Goal: Task Accomplishment & Management: Manage account settings

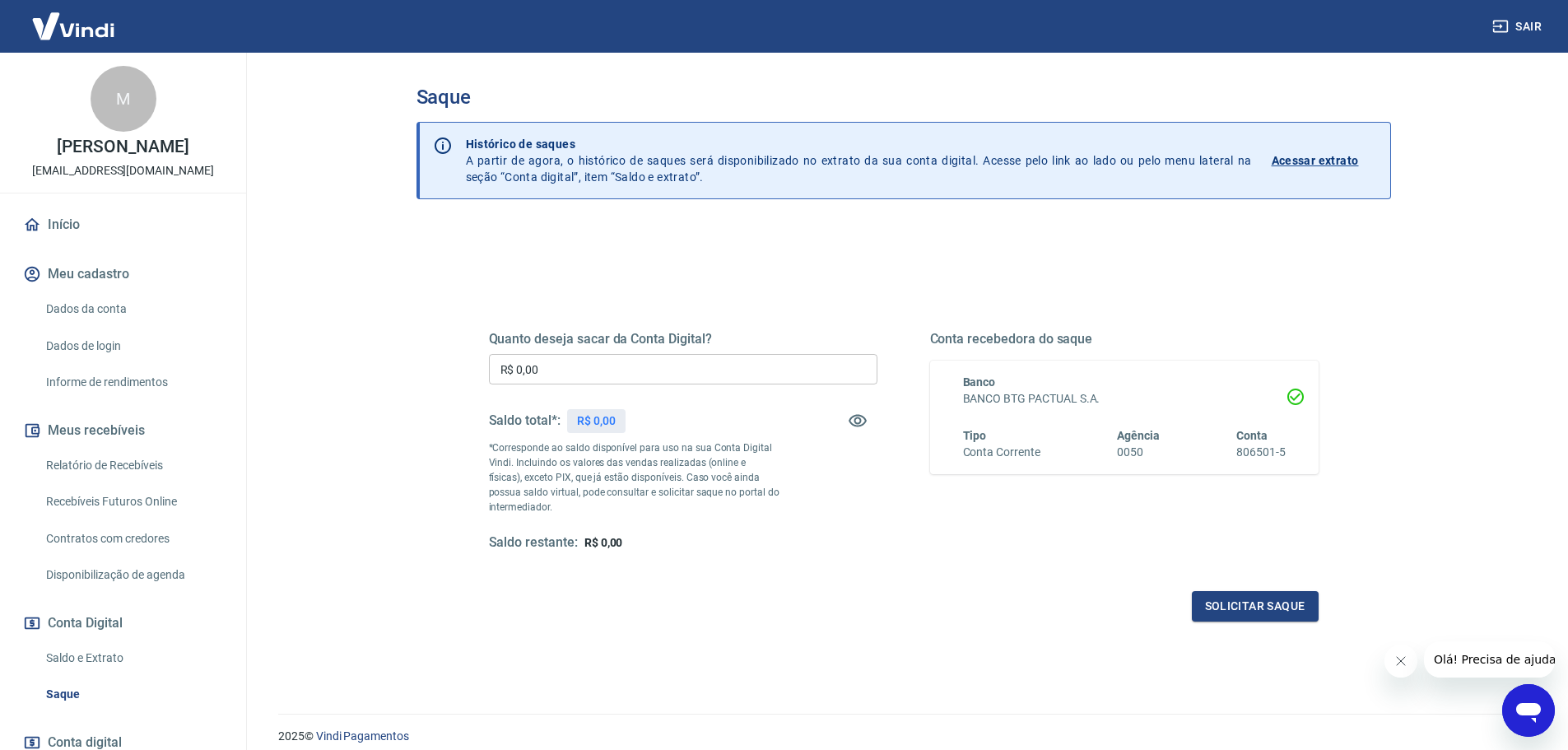
click at [681, 450] on p "*Corresponde ao saldo disponível para uso na sua Conta Digital Vindi. Incluindo…" at bounding box center [634, 477] width 291 height 74
click at [754, 285] on div "Quanto deseja sacar da Conta Digital? R$ 0,00 ​ Saldo total*: R$ 0,00 *Correspo…" at bounding box center [904, 449] width 869 height 383
click at [509, 337] on h5 "Quanto deseja sacar da Conta Digital?" at bounding box center [683, 339] width 388 height 17
drag, startPoint x: 509, startPoint y: 337, endPoint x: 693, endPoint y: 331, distance: 184.1
click at [693, 331] on h5 "Quanto deseja sacar da Conta Digital?" at bounding box center [683, 339] width 388 height 17
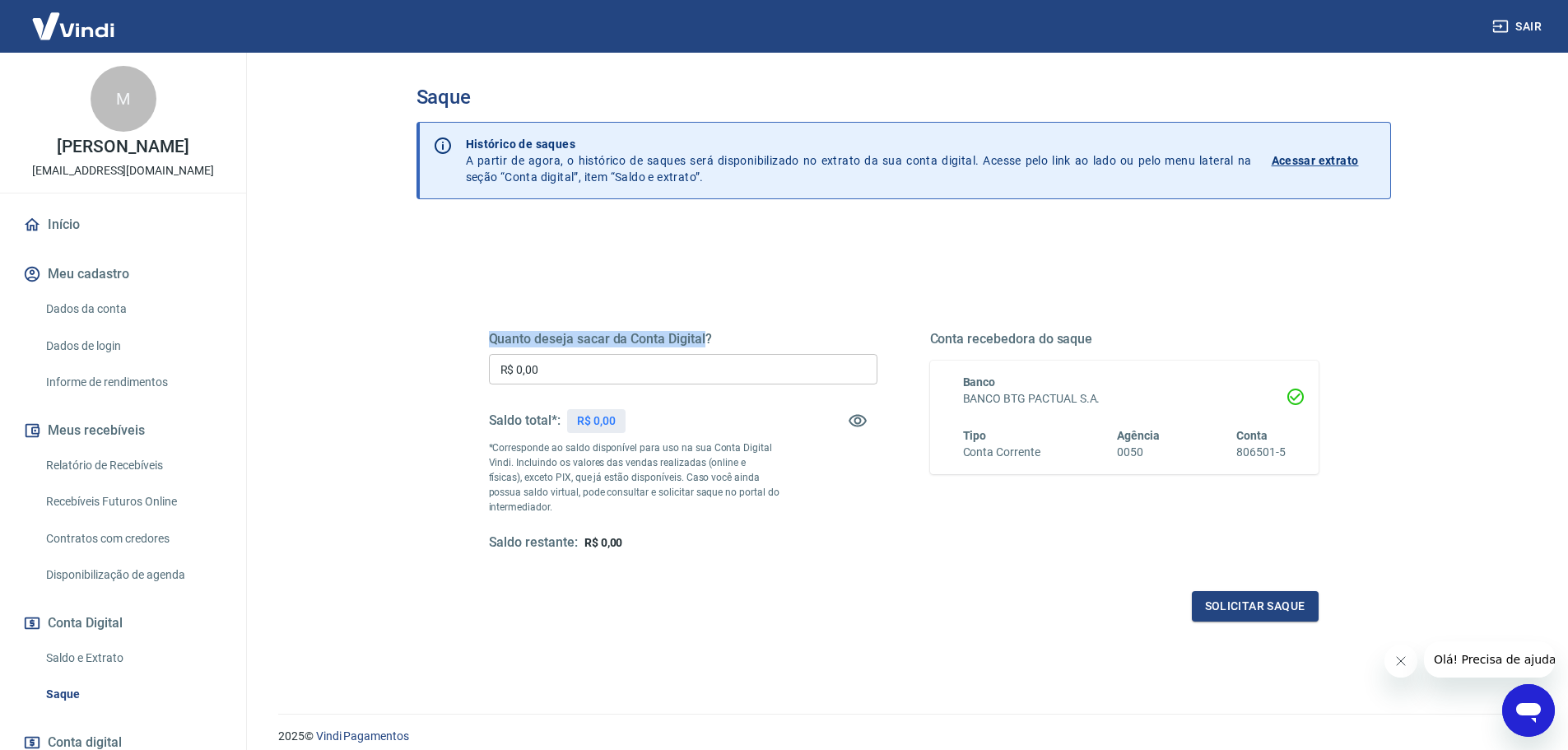
click at [693, 331] on h5 "Quanto deseja sacar da Conta Digital?" at bounding box center [683, 339] width 388 height 17
click at [897, 278] on div "Quanto deseja sacar da Conta Digital? R$ 0,00 ​ Saldo total*: R$ 776,64 *Corres…" at bounding box center [904, 449] width 869 height 383
drag, startPoint x: 643, startPoint y: 369, endPoint x: 316, endPoint y: 362, distance: 327.1
click at [316, 362] on main "Saque Histórico de saques A partir de agora, o histórico de saques será disponi…" at bounding box center [903, 401] width 1330 height 697
type input "R$ 776,64"
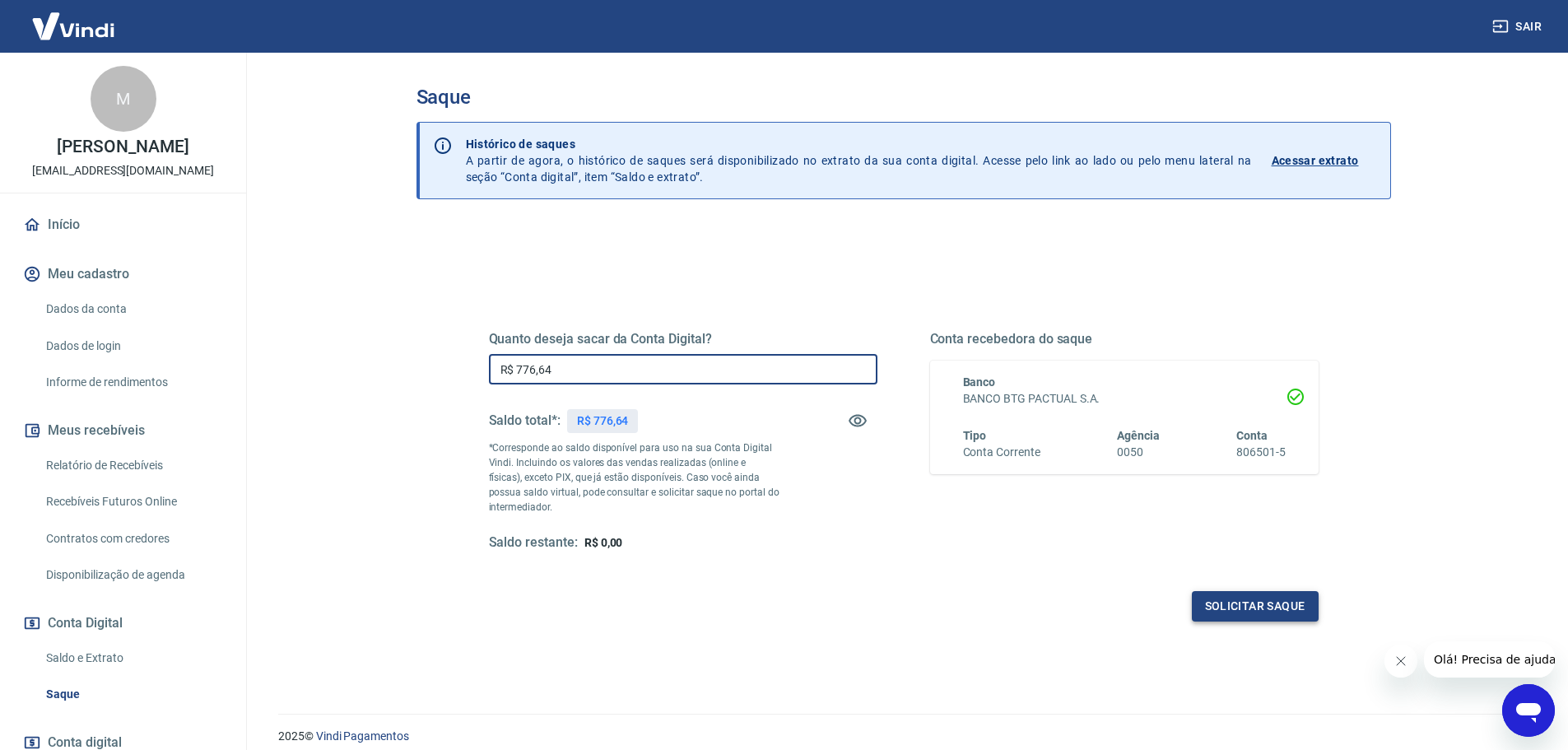
click at [1295, 609] on button "Solicitar saque" at bounding box center [1256, 606] width 127 height 30
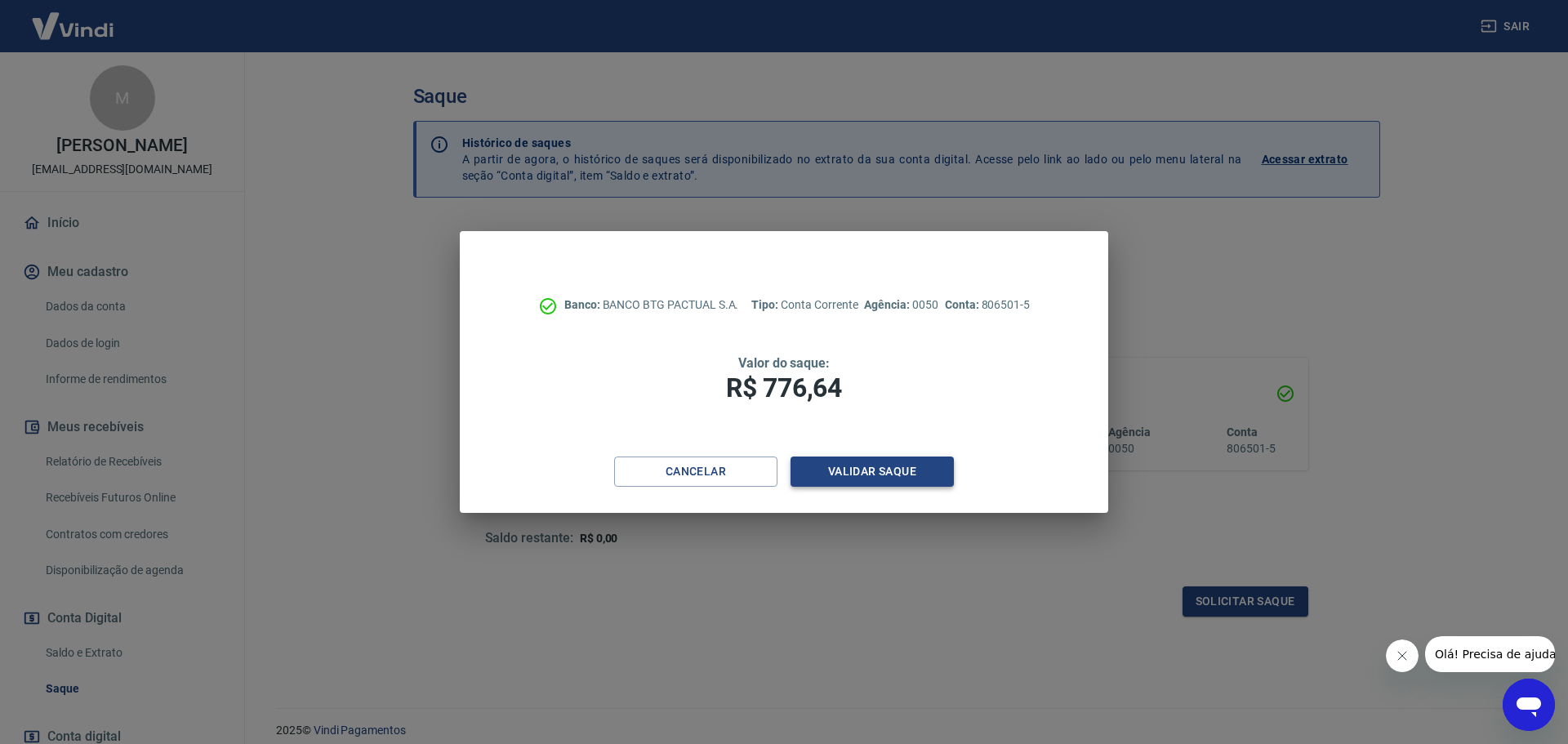
click at [891, 465] on button "Validar saque" at bounding box center [872, 472] width 164 height 30
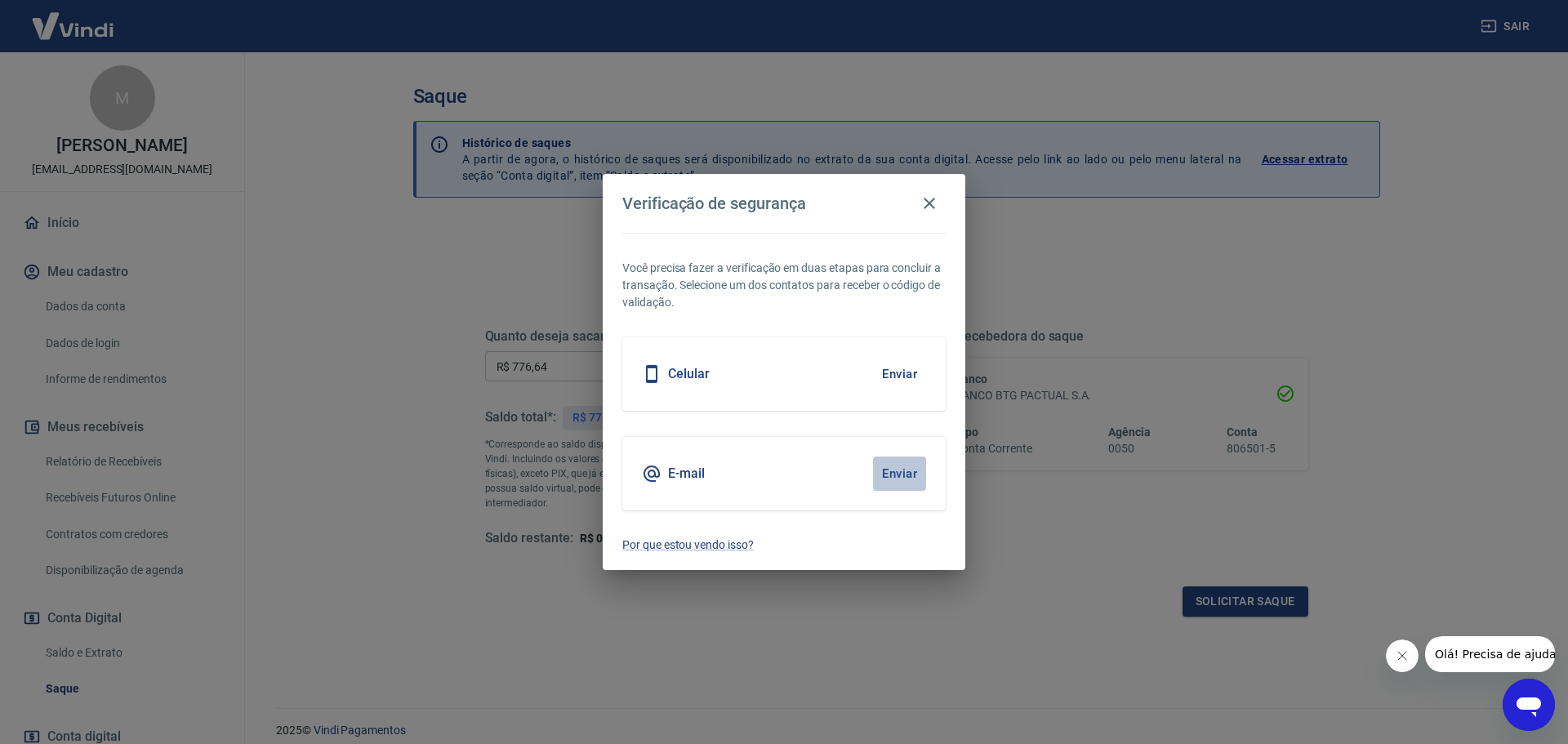
click at [906, 477] on button "Enviar" at bounding box center [900, 473] width 53 height 34
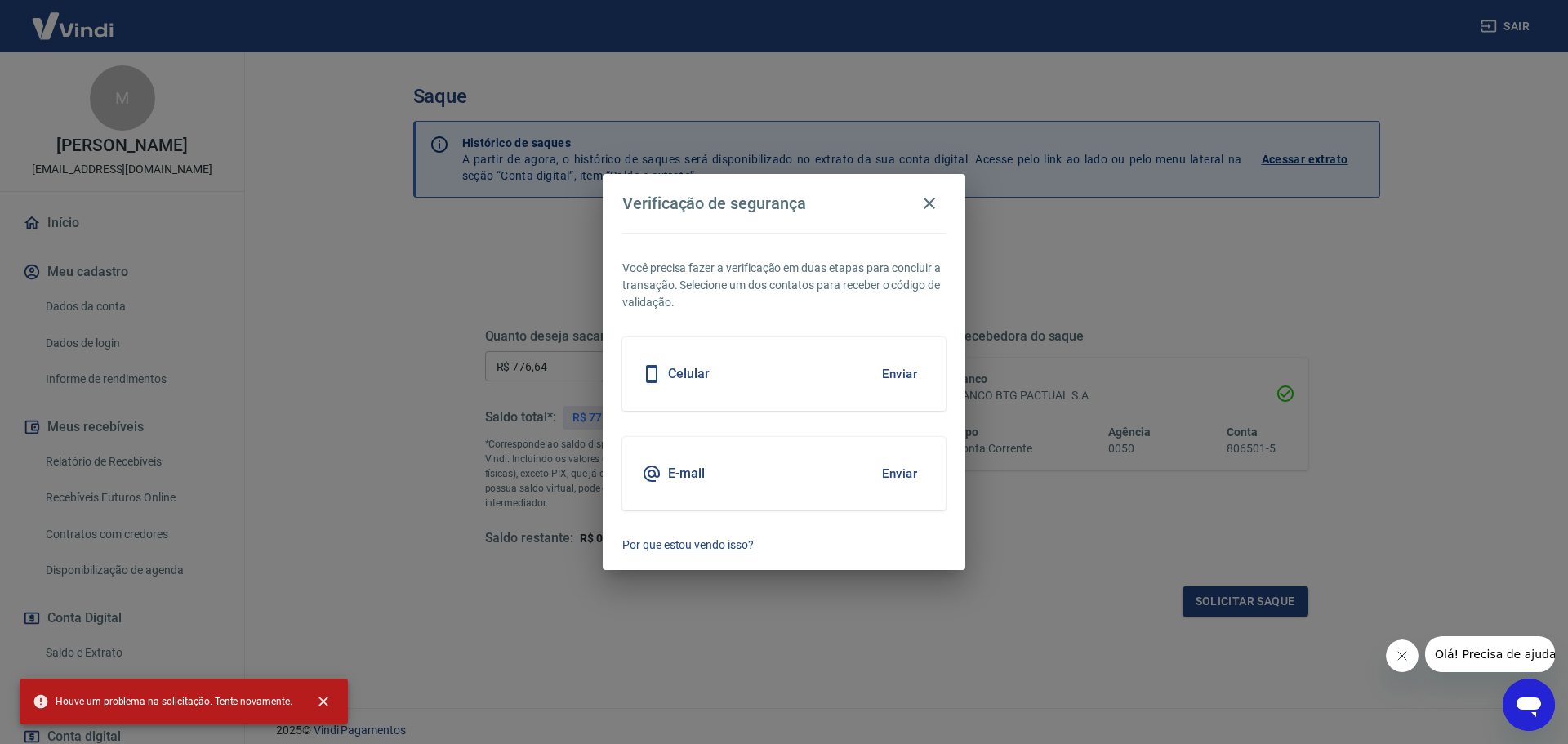
click at [898, 479] on button "Enviar" at bounding box center [900, 473] width 53 height 34
click at [906, 379] on button "Enviar" at bounding box center [900, 374] width 53 height 34
click at [899, 376] on button "Enviar" at bounding box center [900, 374] width 53 height 34
click at [927, 201] on icon "button" at bounding box center [930, 203] width 12 height 12
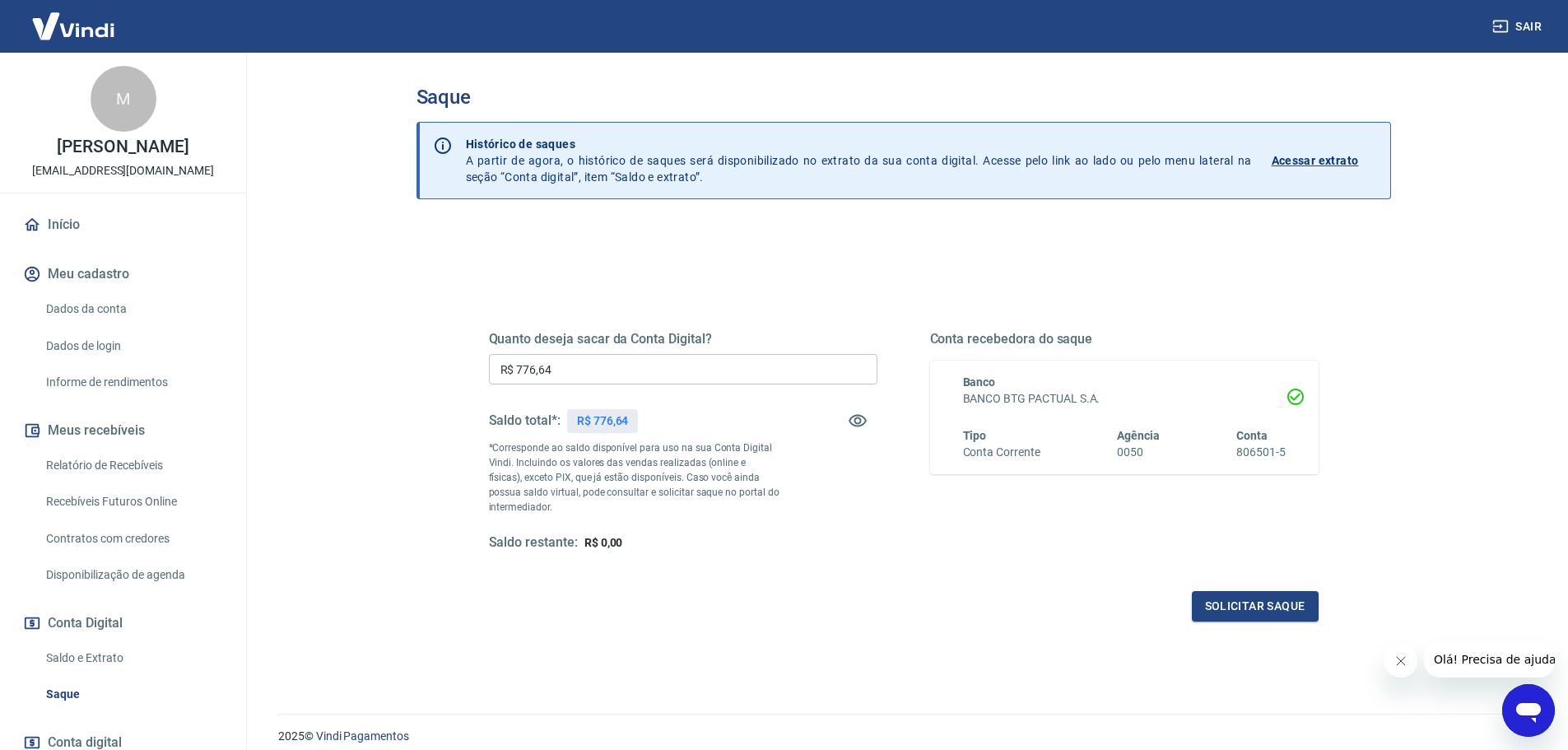
drag, startPoint x: 868, startPoint y: 233, endPoint x: 508, endPoint y: 162, distance: 366.9
click at [867, 233] on div "Quanto deseja sacar da Conta Digital? R$ 776,64 ​ Saldo total*: R$ 776,64 *Corr…" at bounding box center [904, 520] width 975 height 588
drag, startPoint x: 572, startPoint y: 368, endPoint x: 433, endPoint y: 374, distance: 139.1
click at [441, 367] on div "Quanto deseja sacar da Conta Digital? R$ 0,00 ​ Saldo total*: R$ 776,64 *Corres…" at bounding box center [904, 520] width 975 height 588
type input "R$ 776,64"
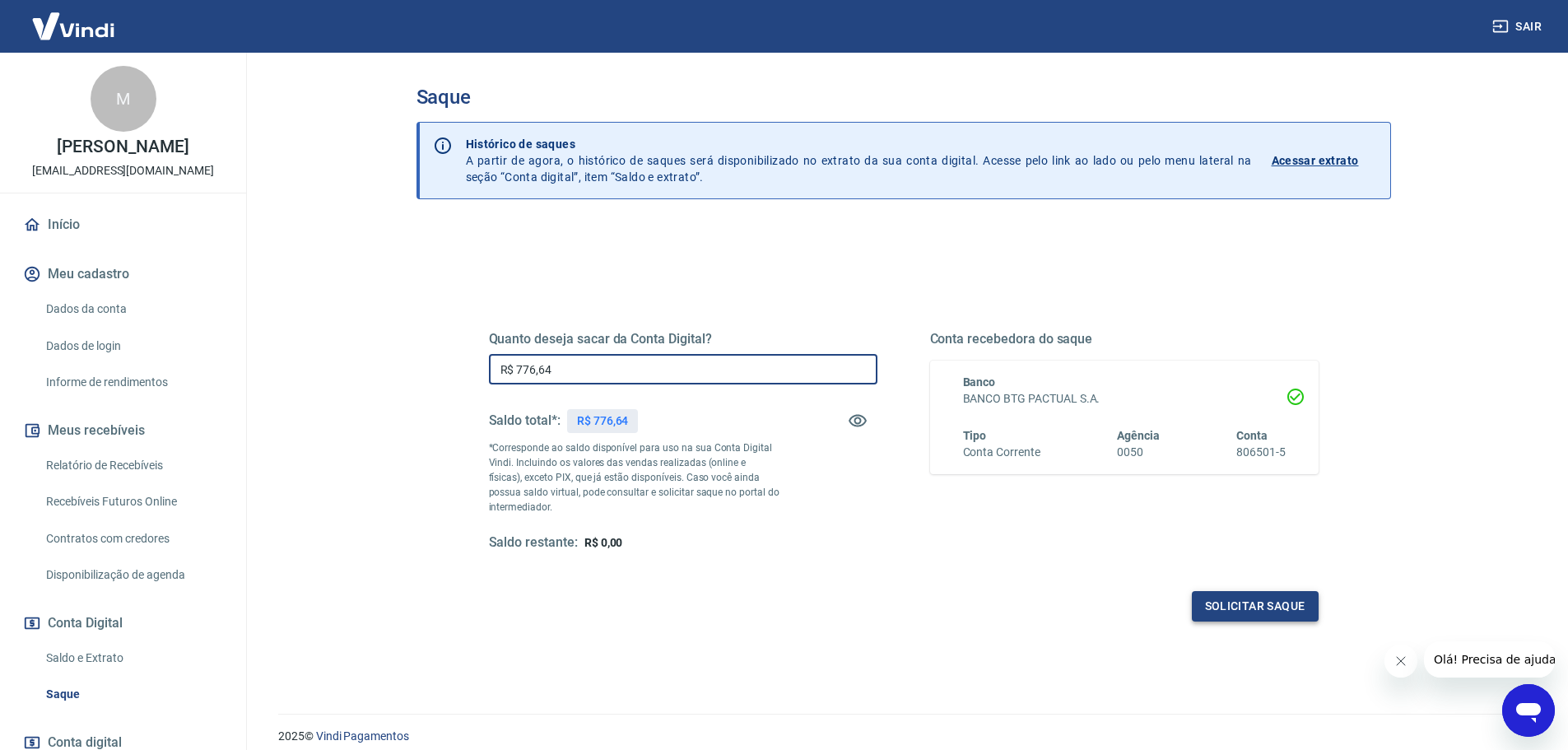
click at [1285, 613] on button "Solicitar saque" at bounding box center [1256, 606] width 127 height 30
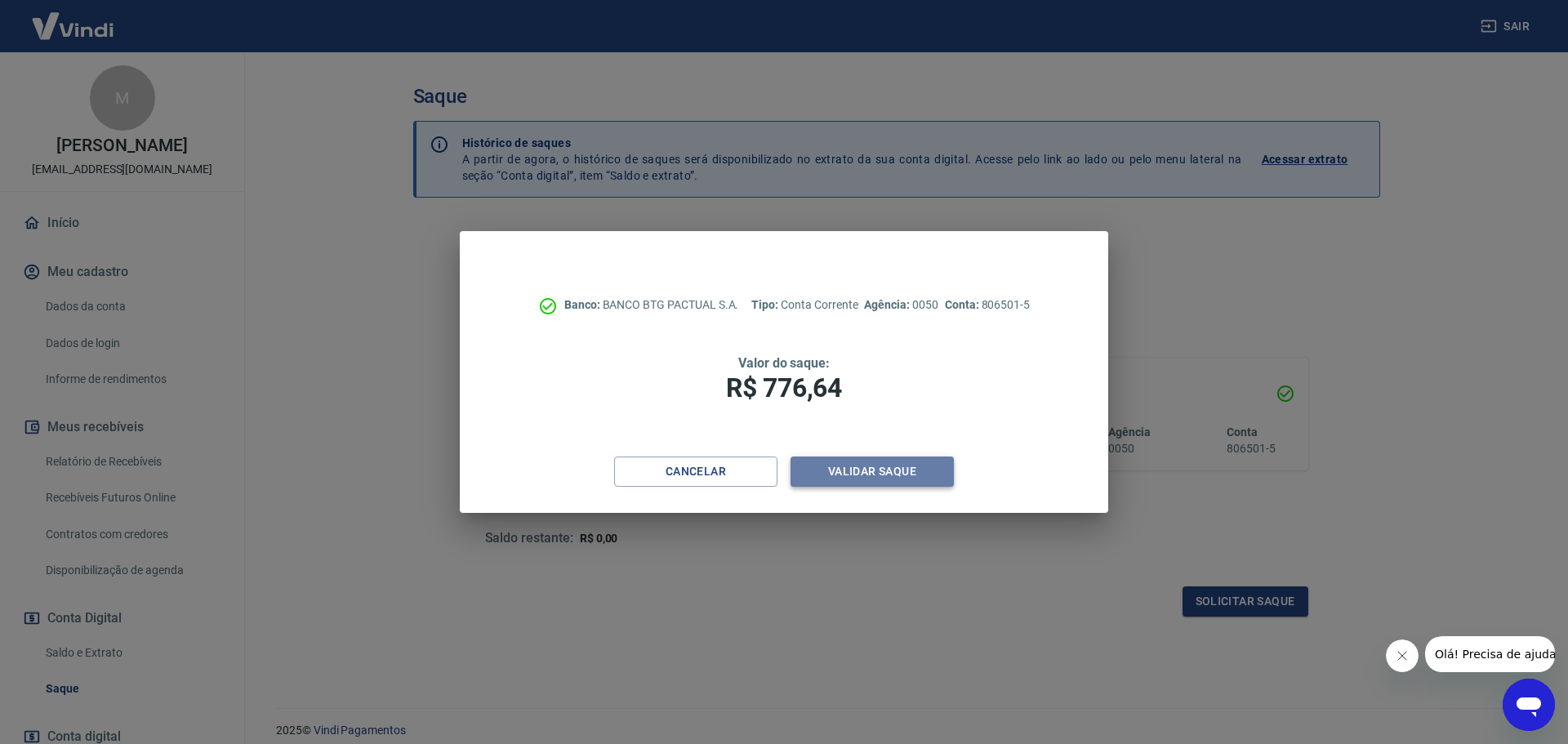
click at [896, 467] on button "Validar saque" at bounding box center [872, 472] width 164 height 30
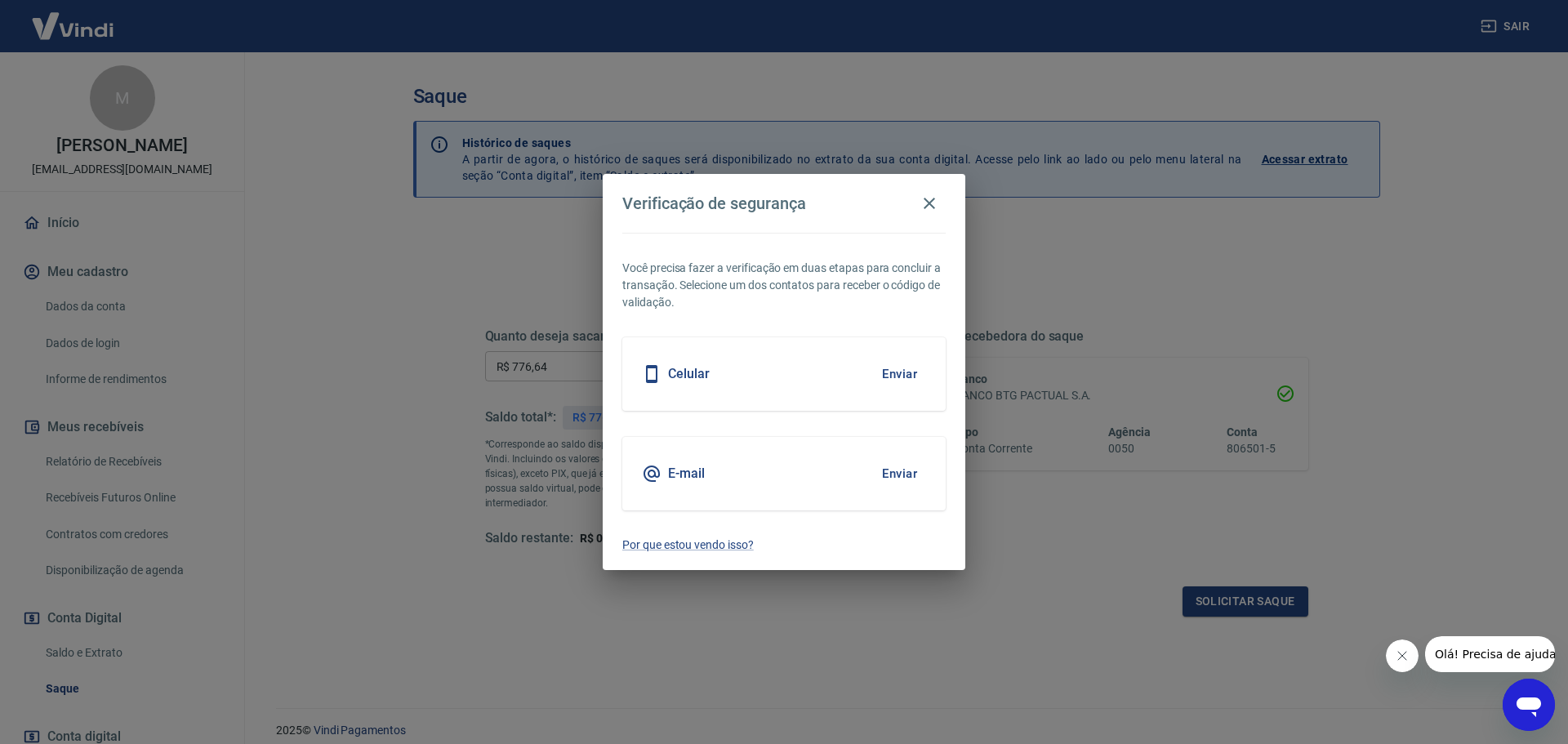
click at [896, 467] on button "Enviar" at bounding box center [900, 473] width 53 height 34
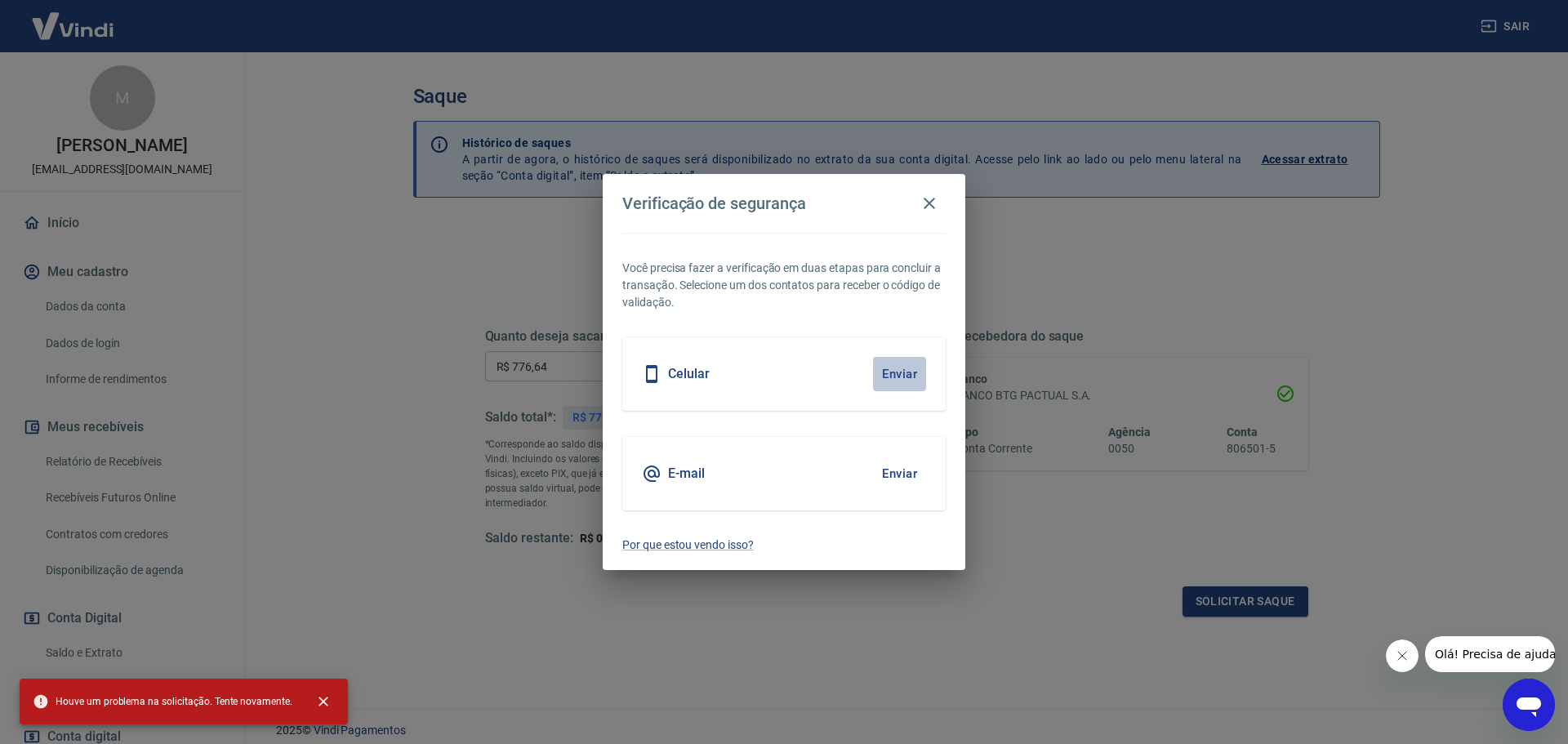
click at [900, 377] on button "Enviar" at bounding box center [900, 374] width 53 height 34
click at [923, 205] on icon "button" at bounding box center [930, 203] width 20 height 20
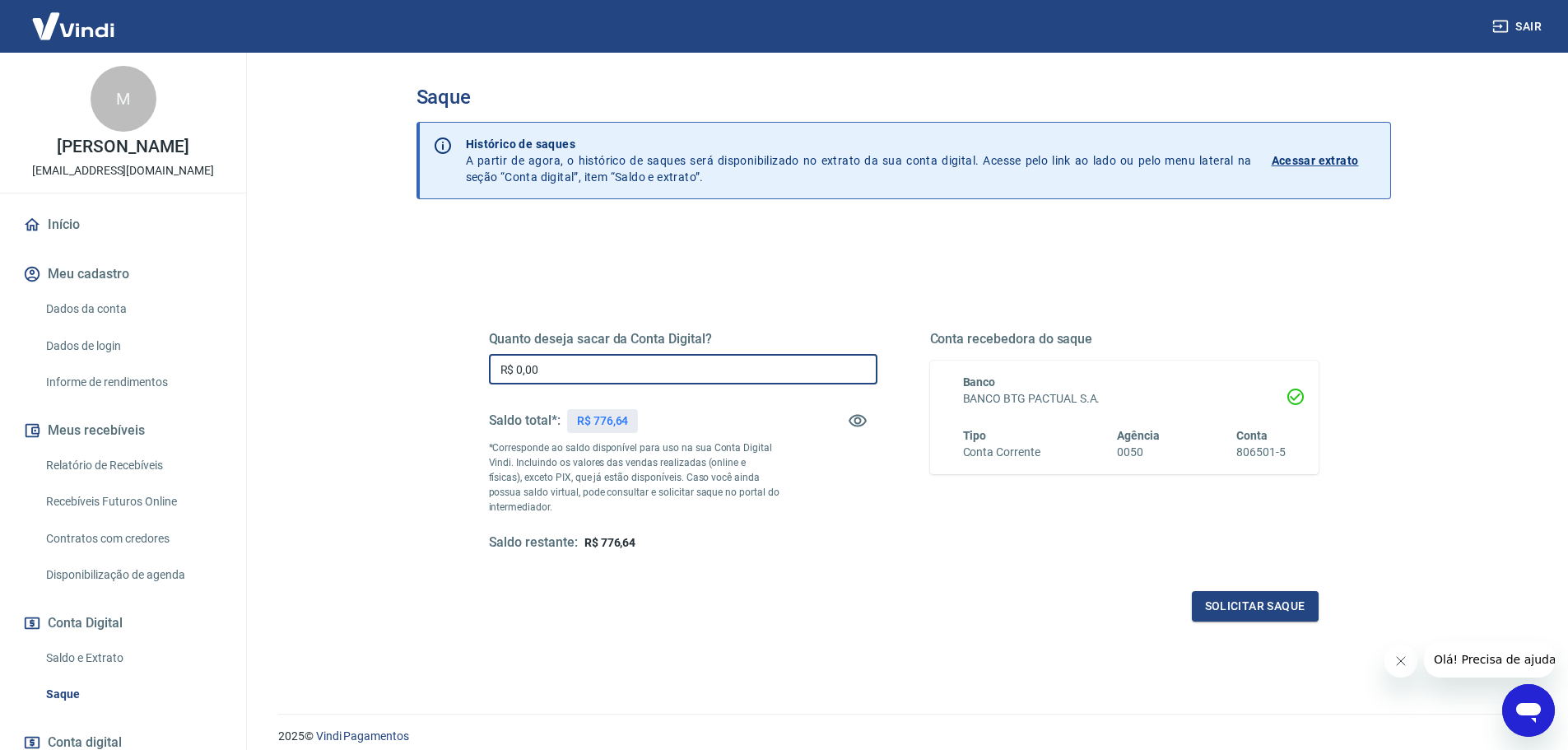
drag, startPoint x: 602, startPoint y: 372, endPoint x: 446, endPoint y: 374, distance: 156.0
click at [446, 374] on div "Quanto deseja sacar da Conta Digital? R$ 0,00 ​ Saldo total*: R$ 776,64 *Corres…" at bounding box center [904, 520] width 975 height 588
type input "R$ 776,64"
click at [1281, 610] on button "Solicitar saque" at bounding box center [1256, 606] width 127 height 30
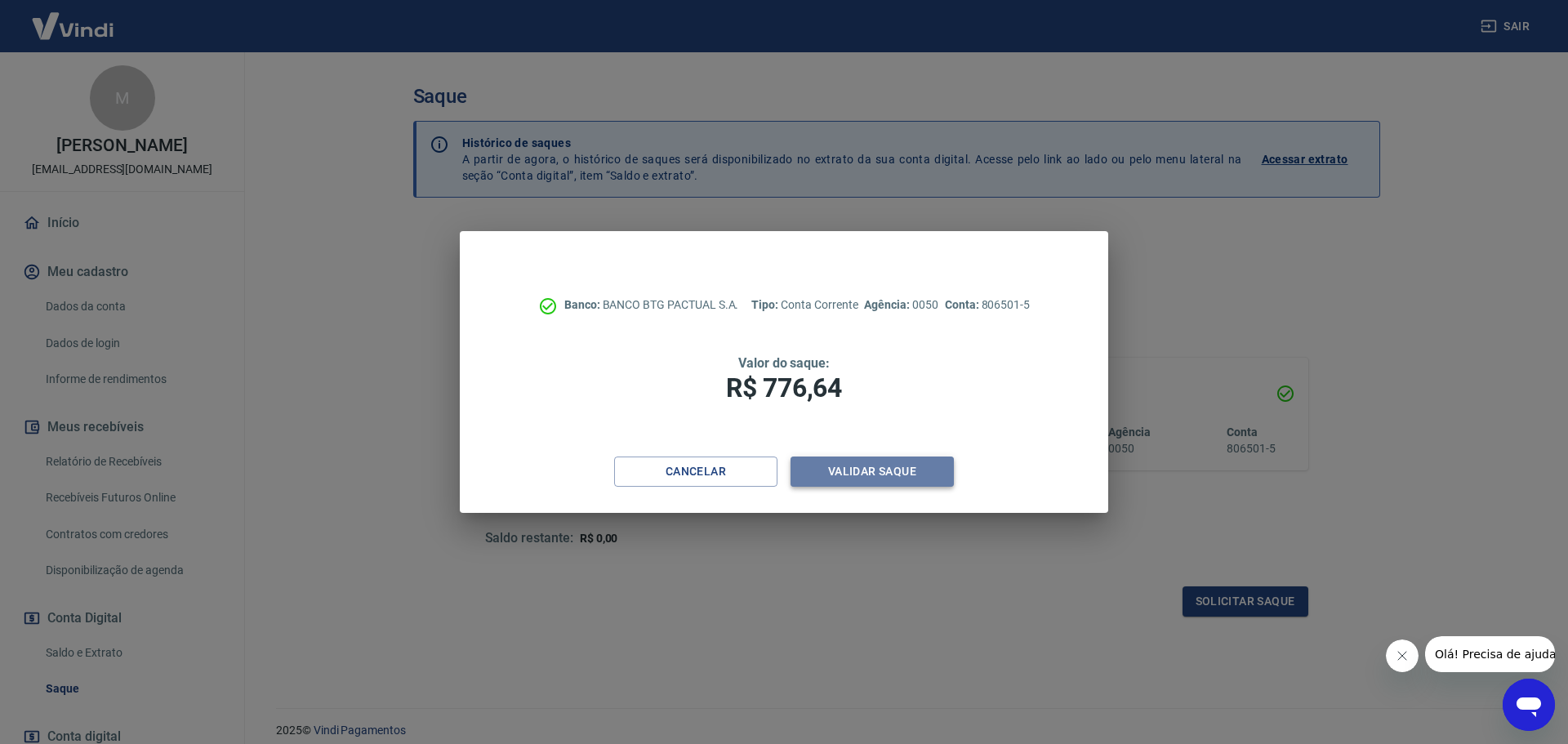
click at [884, 479] on button "Validar saque" at bounding box center [872, 472] width 164 height 30
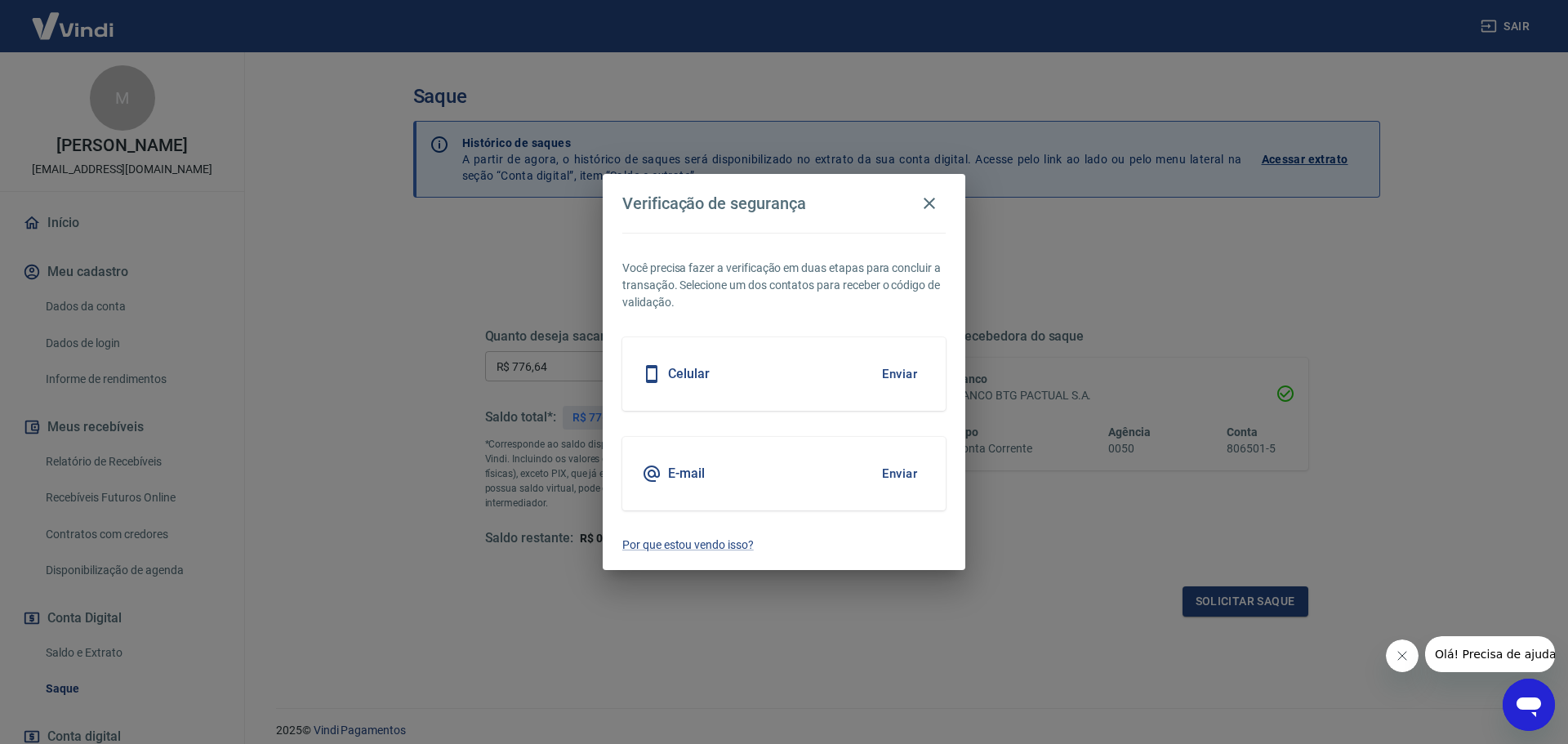
click at [886, 478] on button "Enviar" at bounding box center [900, 473] width 53 height 34
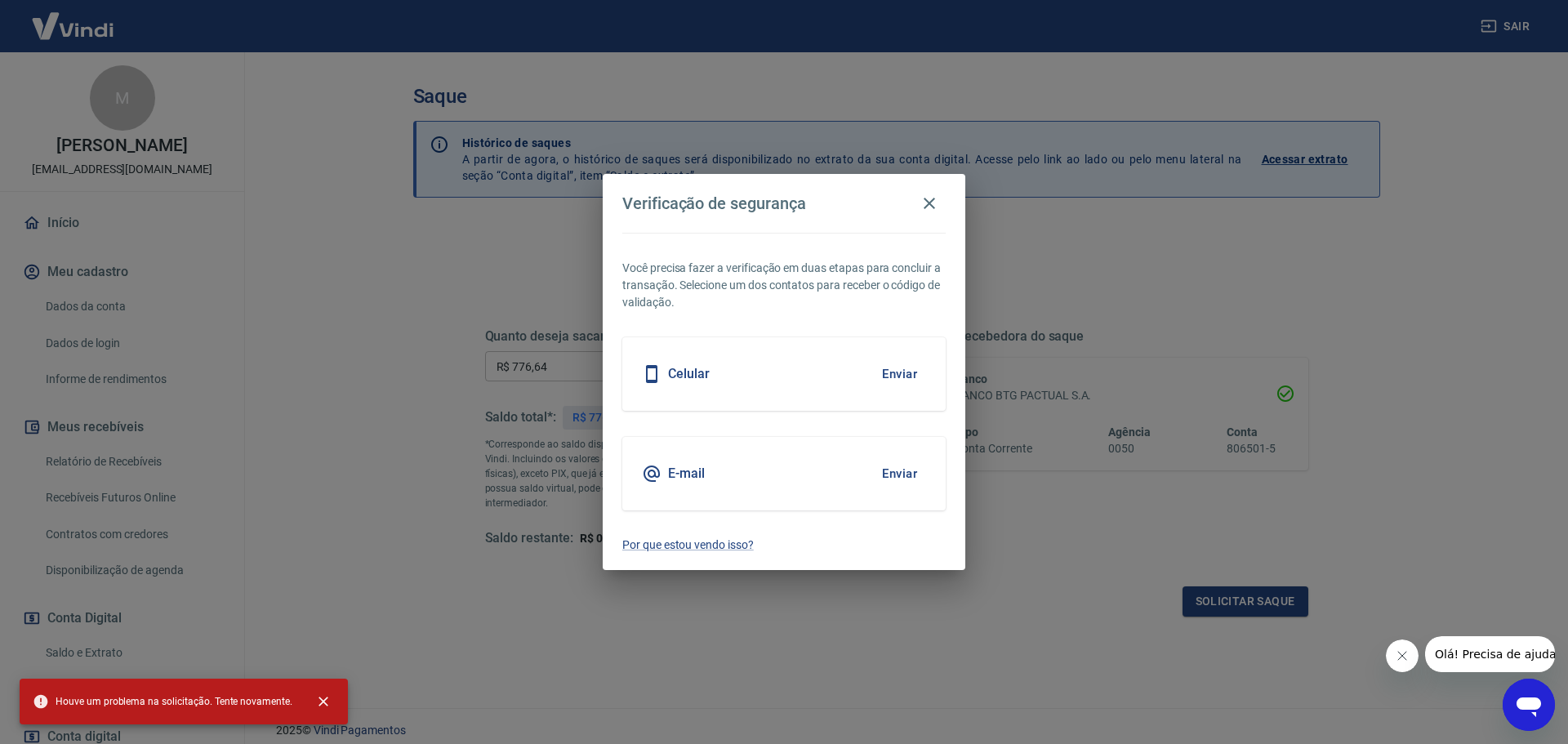
click at [891, 377] on button "Enviar" at bounding box center [900, 374] width 53 height 34
click at [931, 202] on icon "button" at bounding box center [930, 203] width 12 height 12
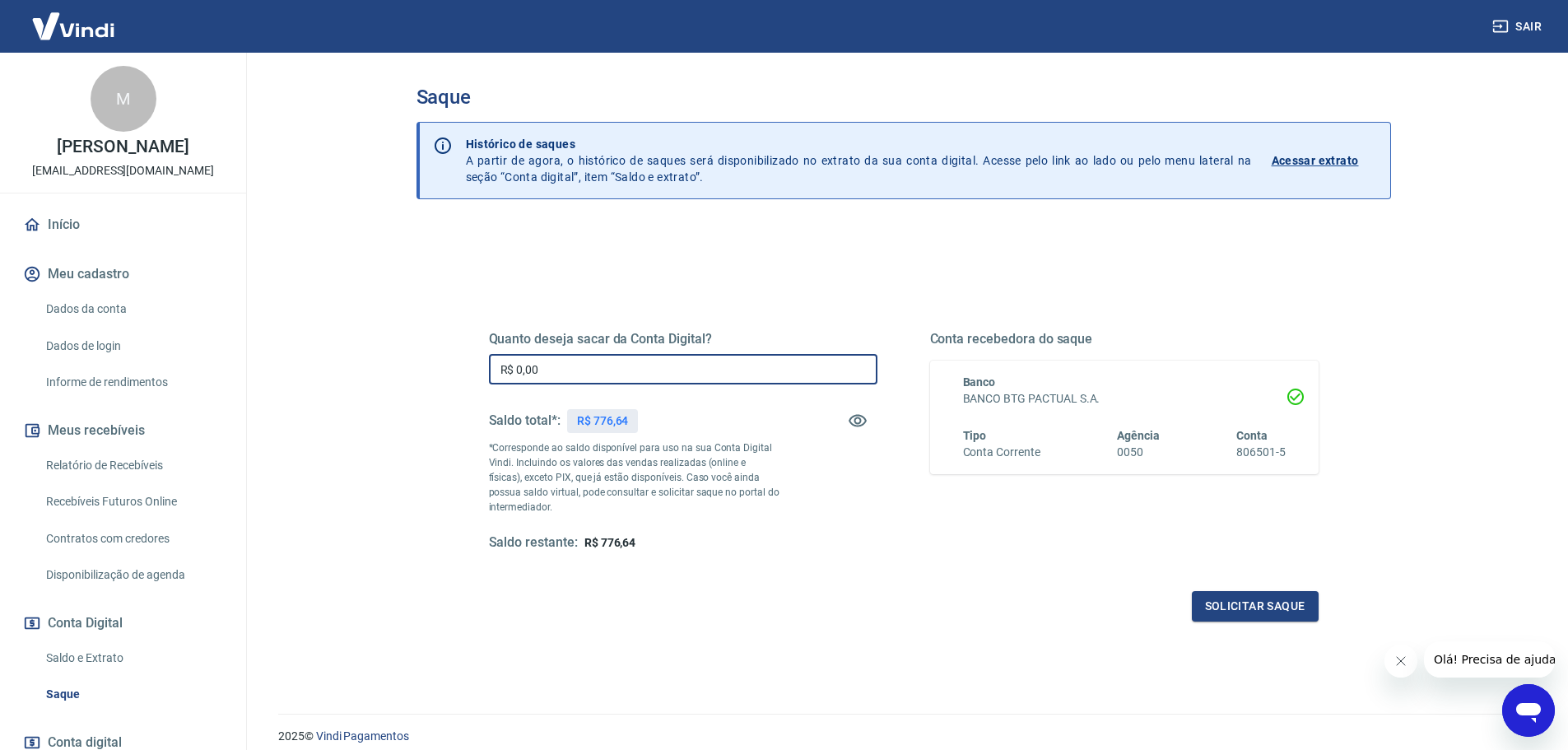
drag, startPoint x: 577, startPoint y: 364, endPoint x: 464, endPoint y: 362, distance: 113.0
click at [469, 361] on div "Quanto deseja sacar da Conta Digital? R$ 0,00 ​ Saldo total*: R$ 776,64 *Corres…" at bounding box center [904, 449] width 869 height 383
type input "R$ 776,64"
click at [1295, 601] on button "Solicitar saque" at bounding box center [1256, 606] width 127 height 30
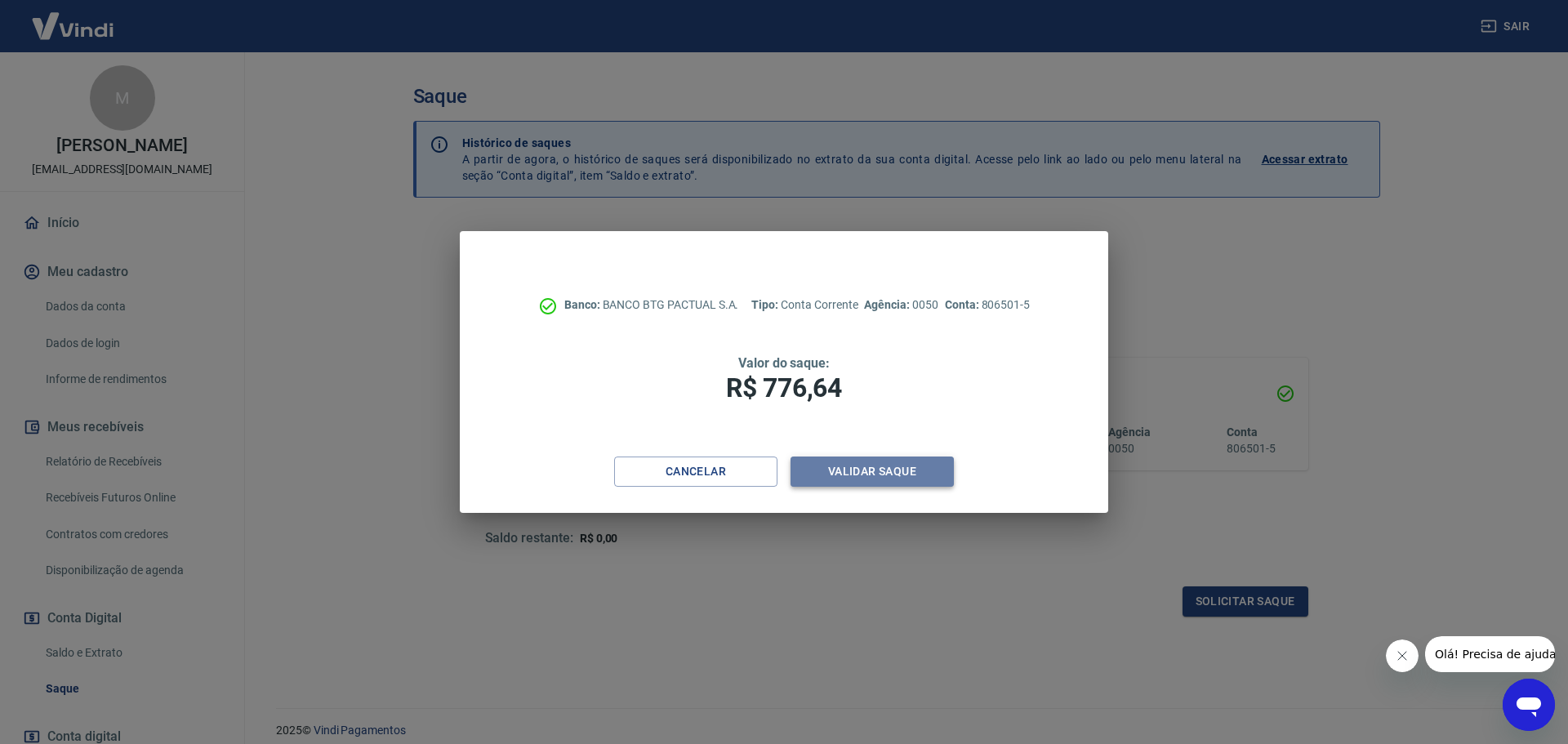
click at [853, 473] on button "Validar saque" at bounding box center [872, 472] width 164 height 30
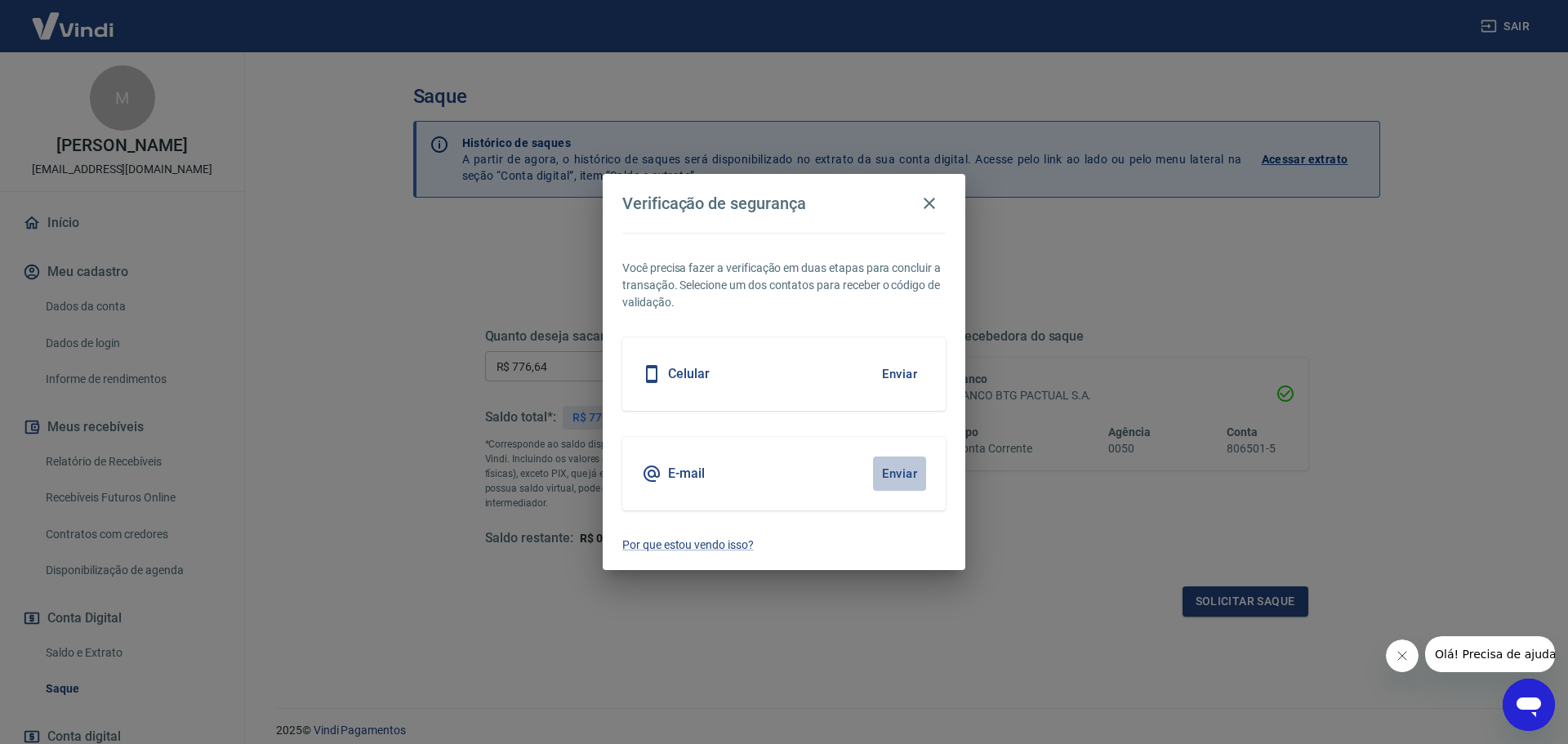
click at [910, 480] on button "Enviar" at bounding box center [900, 473] width 53 height 34
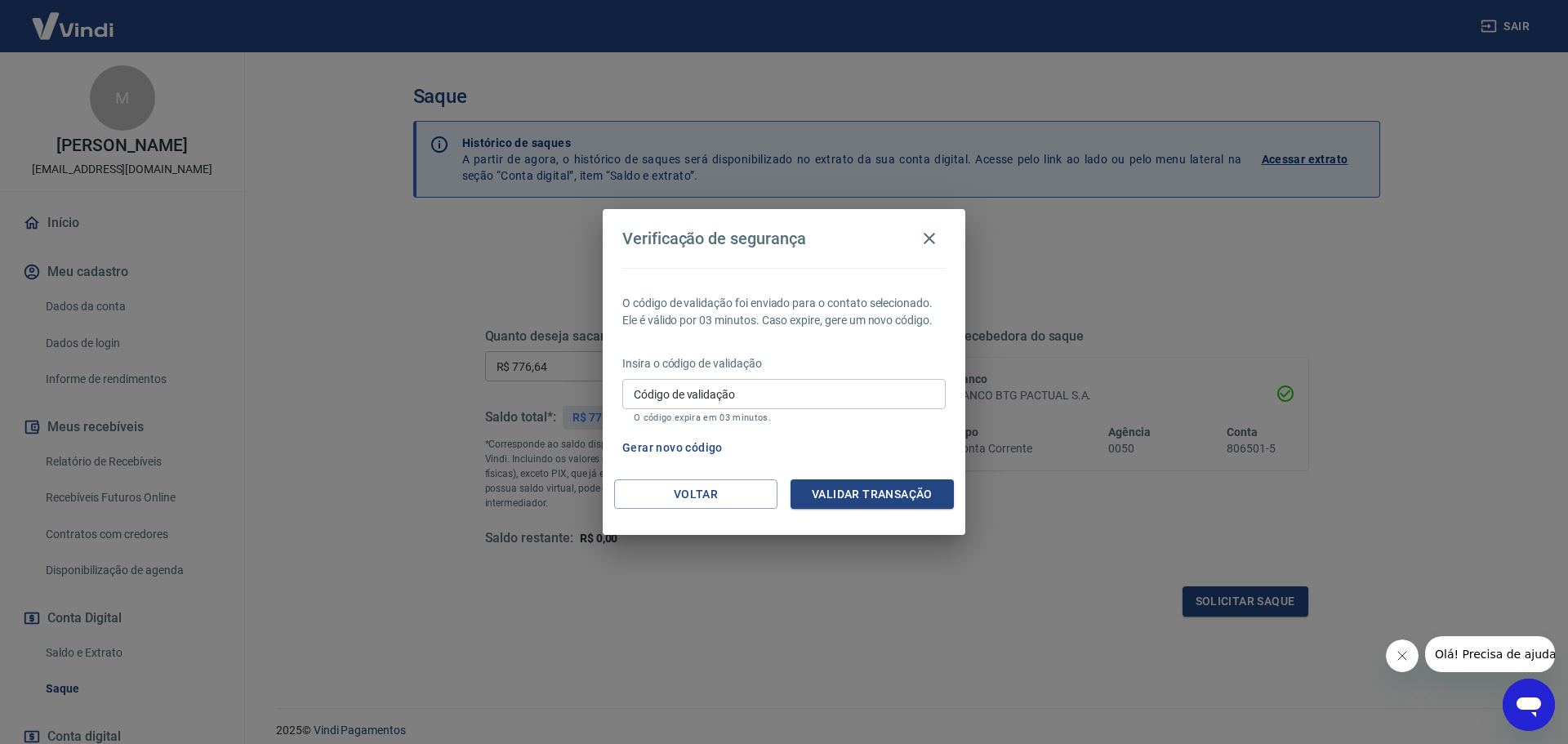
click at [806, 406] on input "Código de validação" at bounding box center [784, 394] width 324 height 30
type input "250564"
click at [848, 495] on button "Validar transação" at bounding box center [872, 495] width 164 height 30
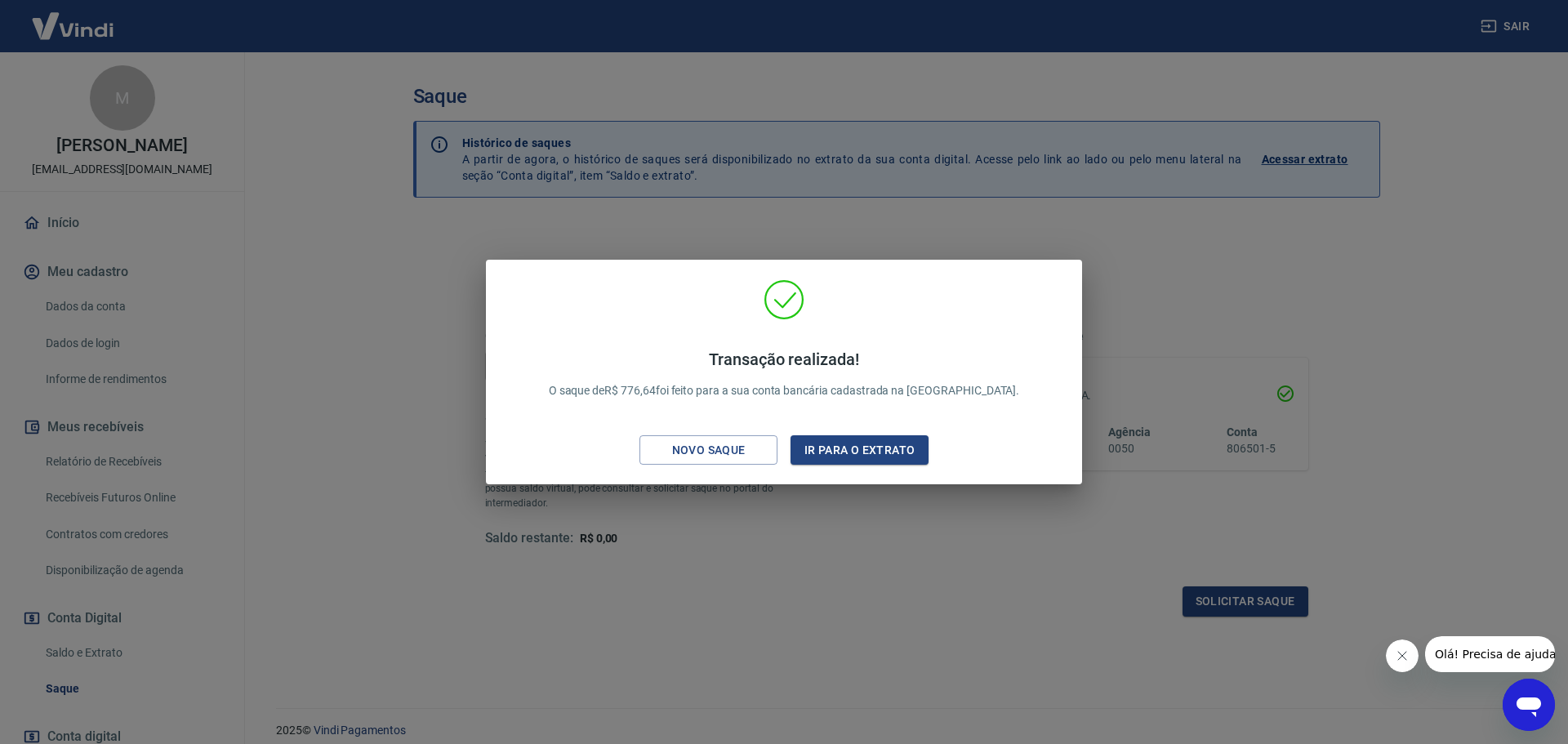
click at [807, 169] on div "Transação realizada! O saque de R$ 776,64 foi feito para a sua conta bancária c…" at bounding box center [784, 372] width 1568 height 744
